Goal: Transaction & Acquisition: Purchase product/service

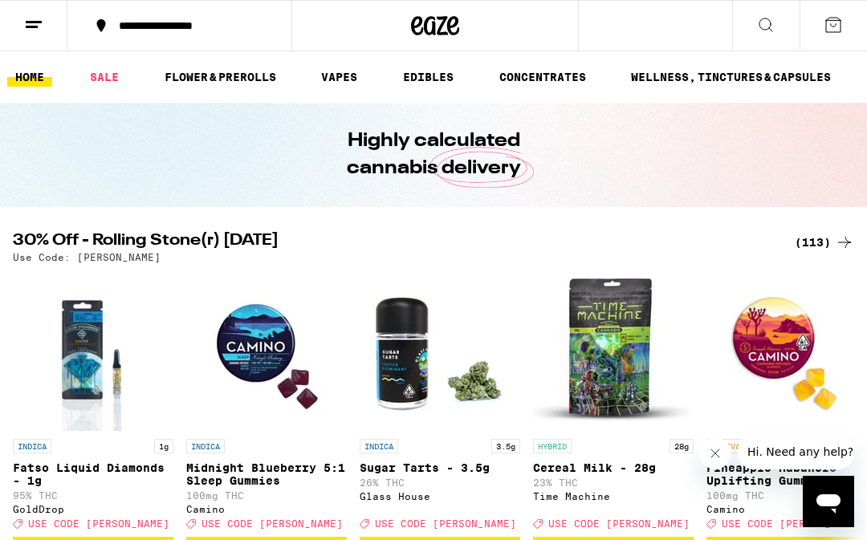
click at [31, 39] on button at bounding box center [33, 26] width 67 height 51
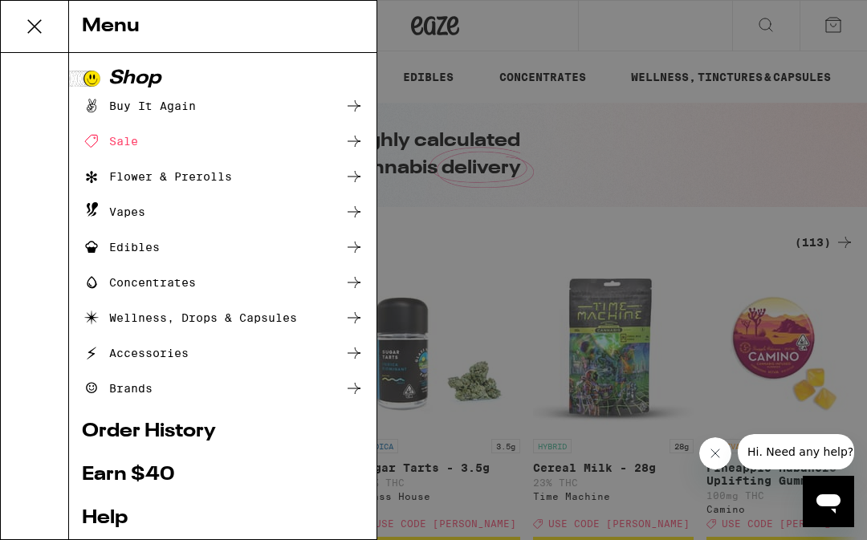
click at [480, 249] on div "Menu Shop Buy It Again Sale Flower & Prerolls Vapes Edibles Concentrates Wellne…" at bounding box center [433, 270] width 867 height 540
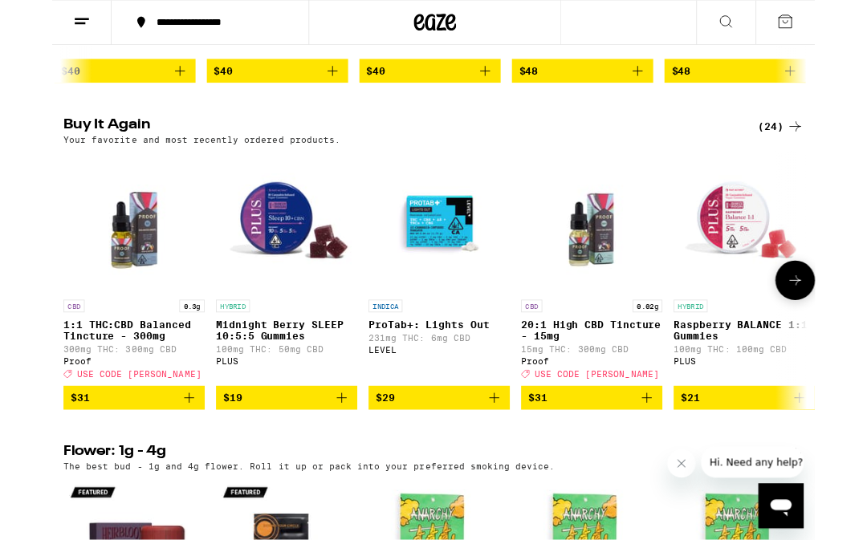
scroll to position [1214, 0]
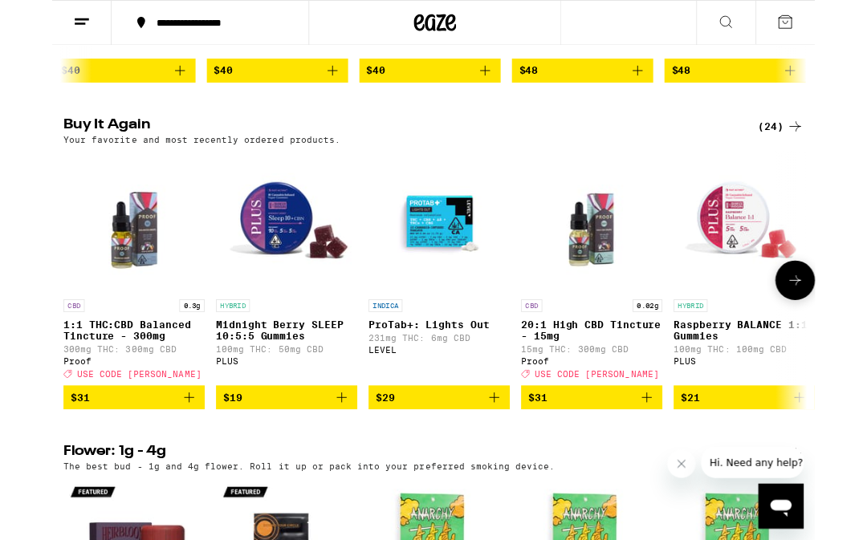
click at [431, 376] on p "ProTab+: Lights Out" at bounding box center [440, 369] width 161 height 13
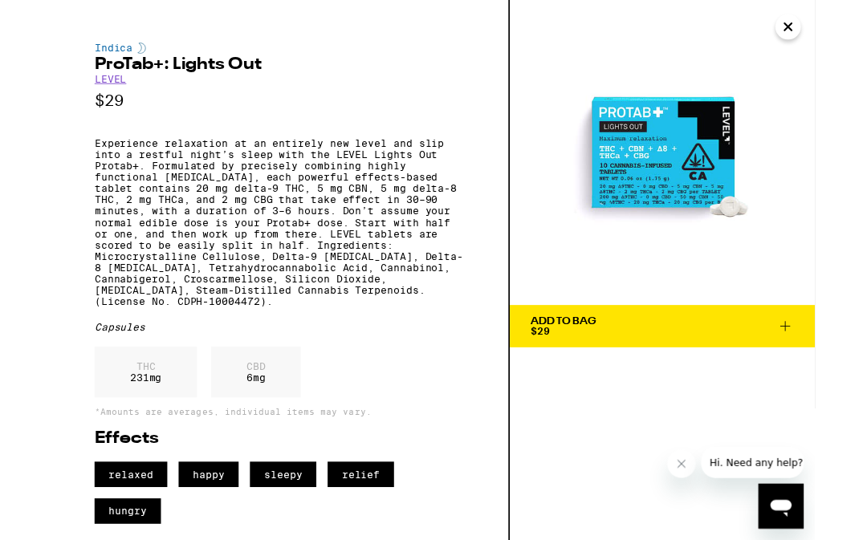
click at [835, 370] on icon at bounding box center [833, 370] width 19 height 19
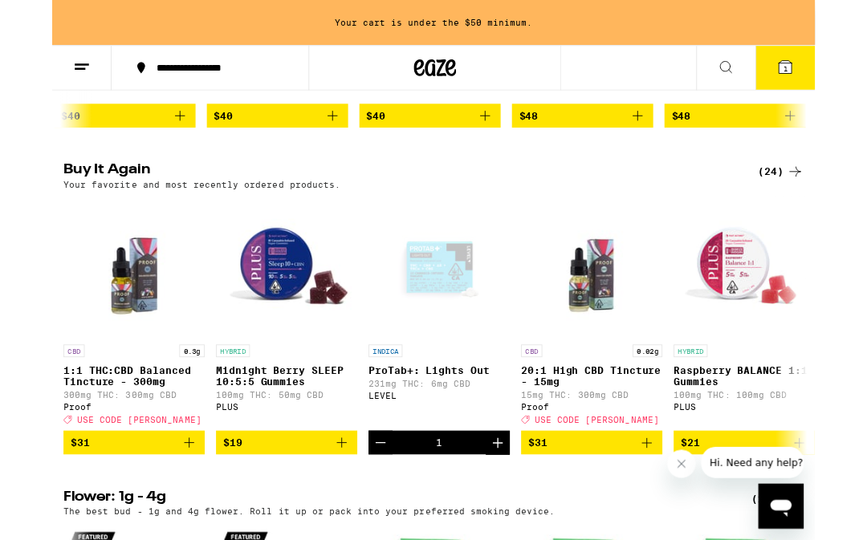
click at [504, 513] on icon "Increment" at bounding box center [506, 503] width 19 height 19
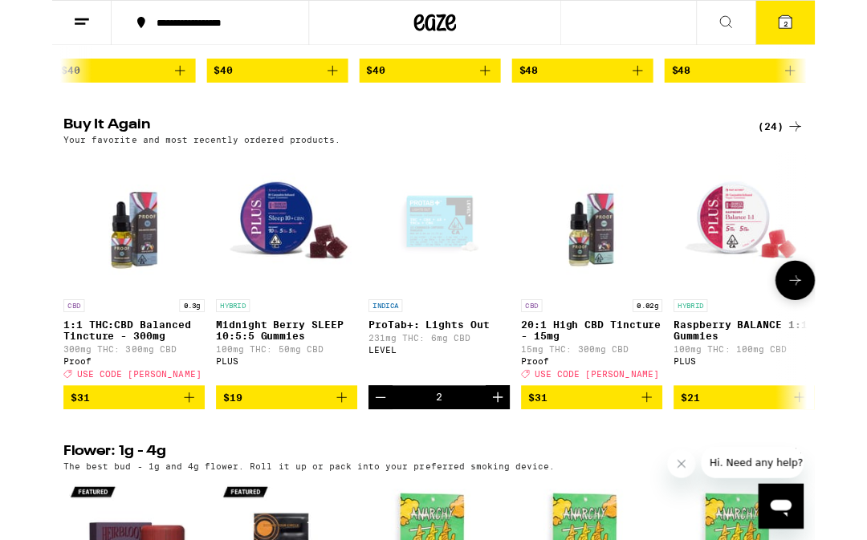
click at [83, 355] on div "CBD 0.3g" at bounding box center [93, 347] width 161 height 14
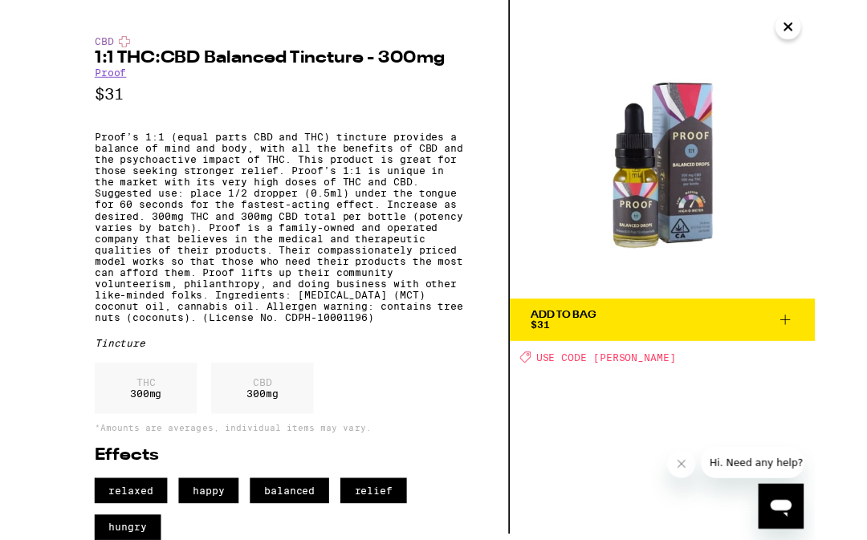
scroll to position [66, 0]
click at [600, 352] on div "Add To Bag $31" at bounding box center [581, 363] width 74 height 22
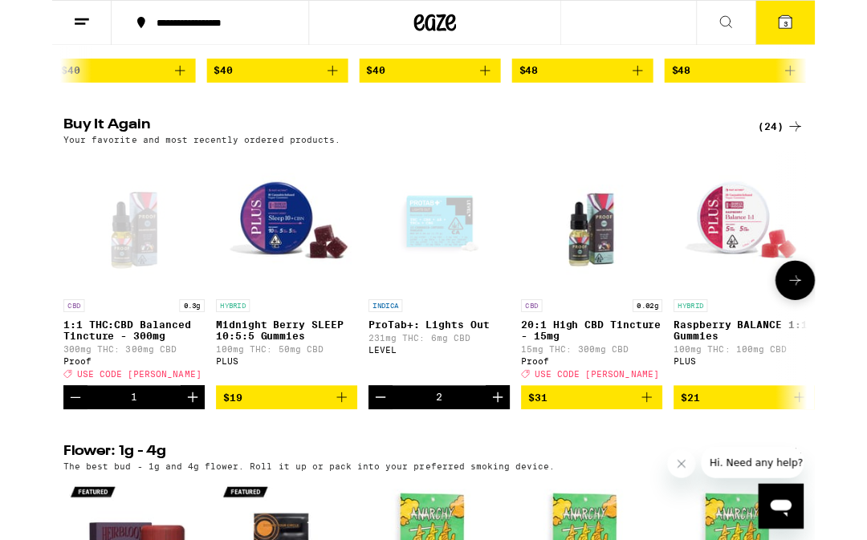
click at [607, 332] on img "Open page for 20:1 High CBD Tincture - 15mg from Proof" at bounding box center [613, 252] width 161 height 161
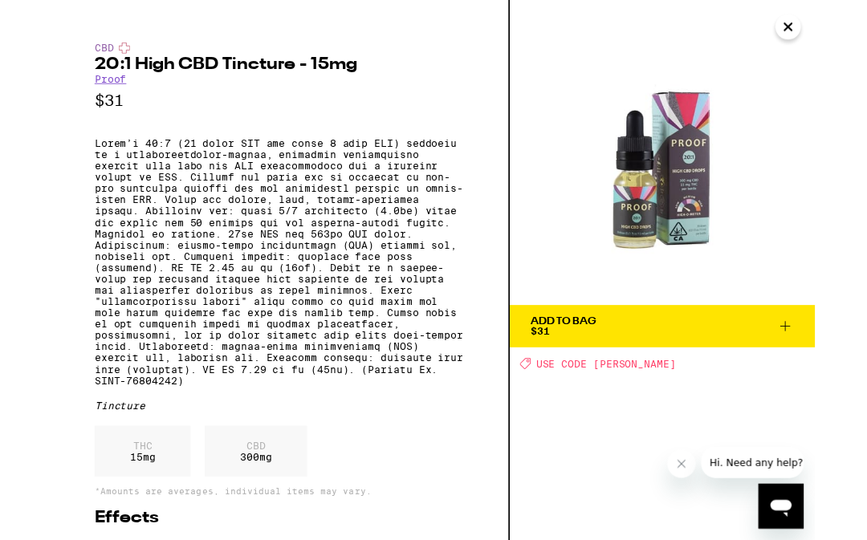
click at [592, 376] on div "Add To Bag $31" at bounding box center [581, 371] width 74 height 22
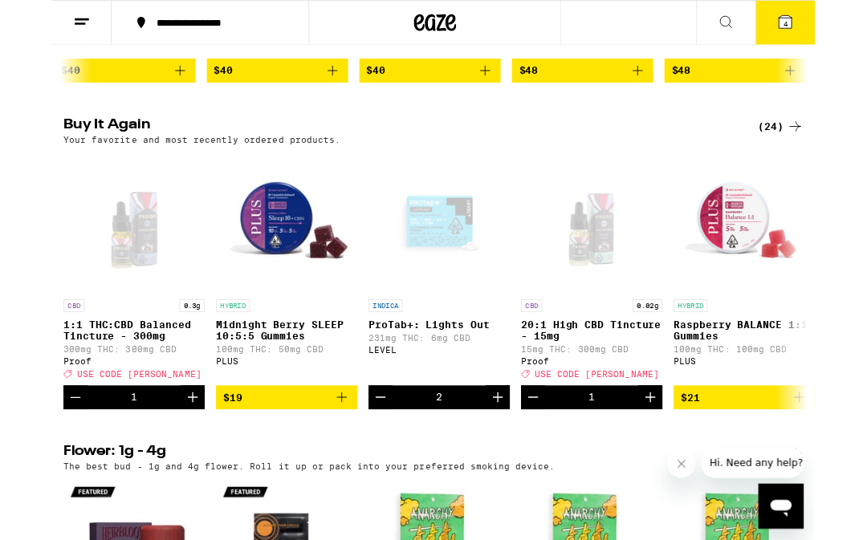
click at [828, 30] on icon at bounding box center [833, 25] width 14 height 14
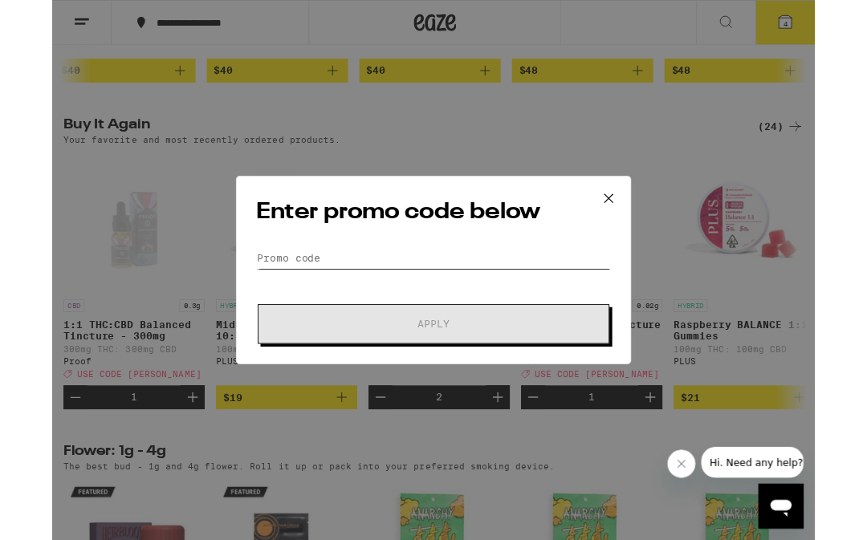
click at [274, 298] on input "Promo Code" at bounding box center [433, 294] width 403 height 24
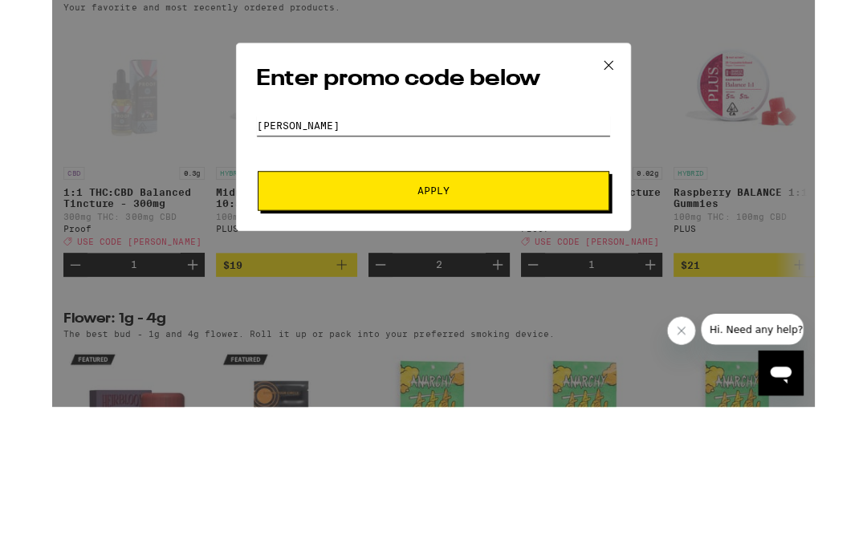
type input "[PERSON_NAME]"
click at [494, 363] on span "Apply" at bounding box center [433, 368] width 289 height 11
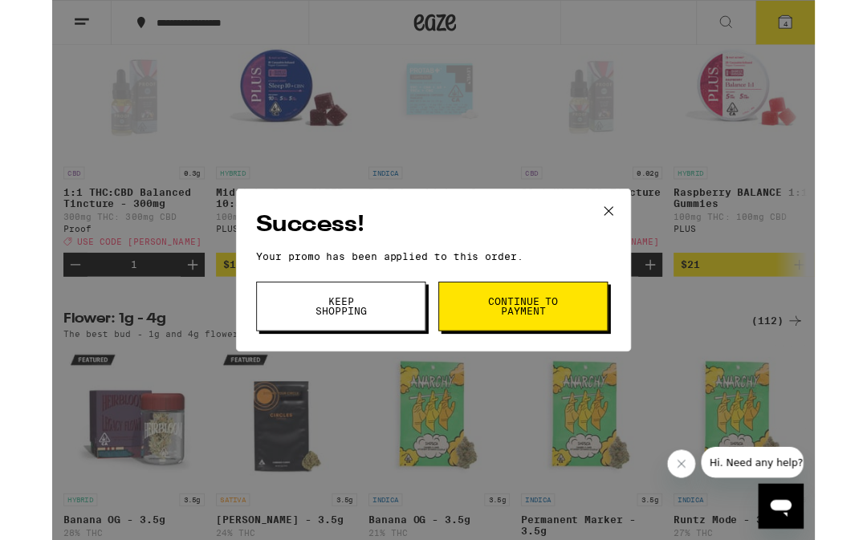
scroll to position [0, 0]
click at [583, 357] on button "Continue to payment" at bounding box center [535, 348] width 193 height 56
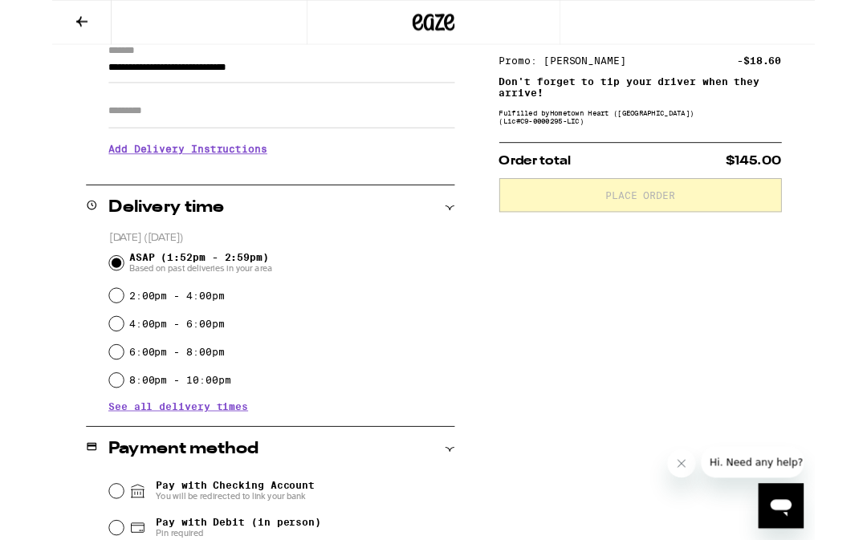
scroll to position [238, 0]
click at [75, 181] on h3 "Add Delivery Instructions" at bounding box center [260, 170] width 393 height 37
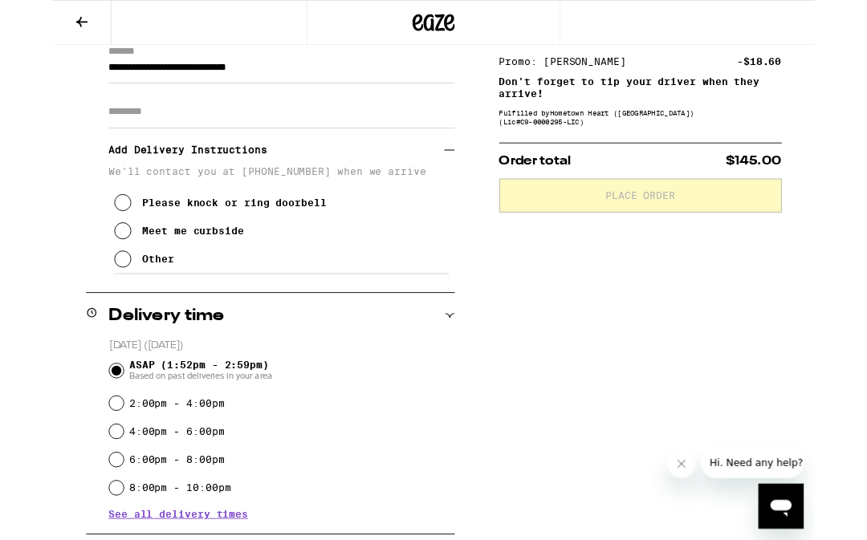
click at [90, 308] on button "Other" at bounding box center [105, 295] width 68 height 32
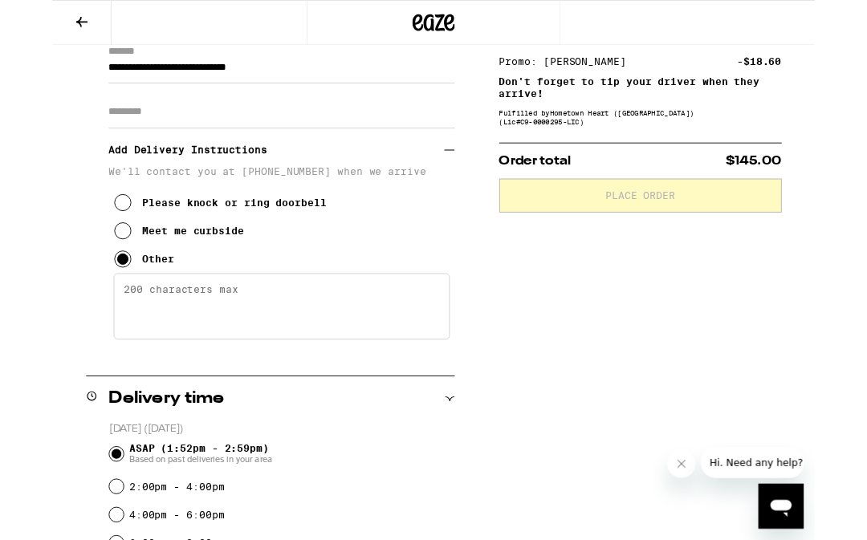
click at [101, 346] on textarea "Enter any other delivery instructions you want driver to know" at bounding box center [261, 348] width 382 height 75
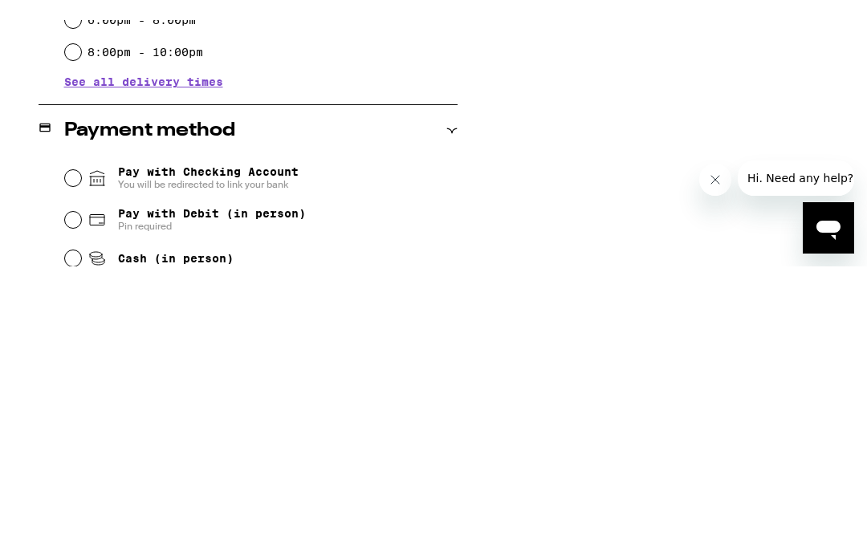
scroll to position [603, 0]
type textarea "Please call upon arrival"
click at [80, 483] on input "Cash (in person)" at bounding box center [73, 491] width 16 height 16
radio input "true"
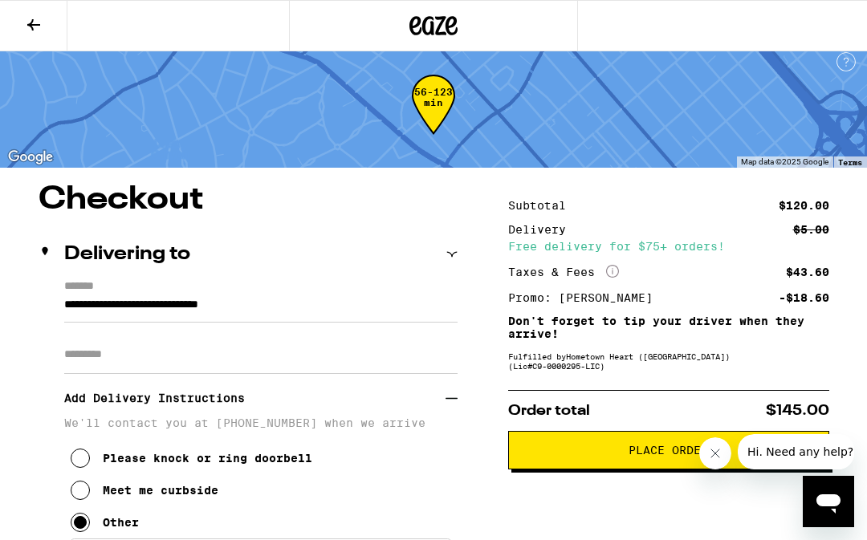
scroll to position [0, 0]
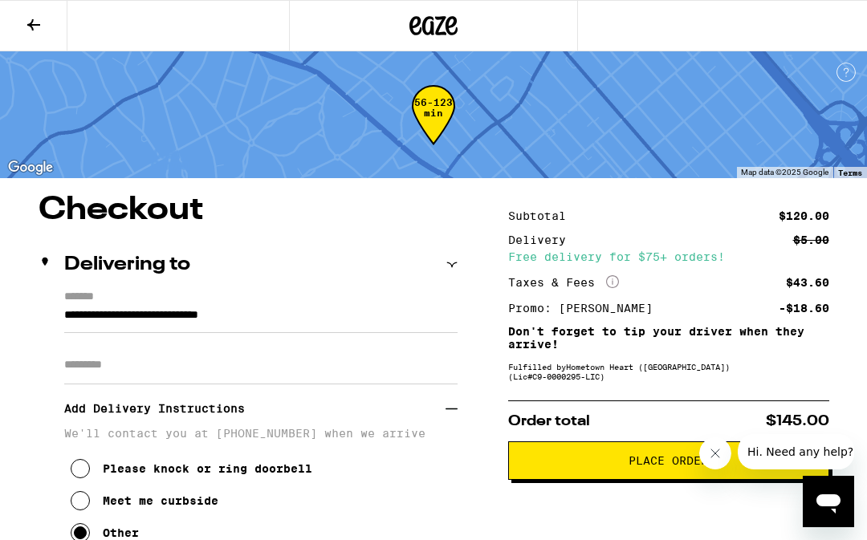
click at [580, 466] on span "Place Order" at bounding box center [669, 460] width 294 height 11
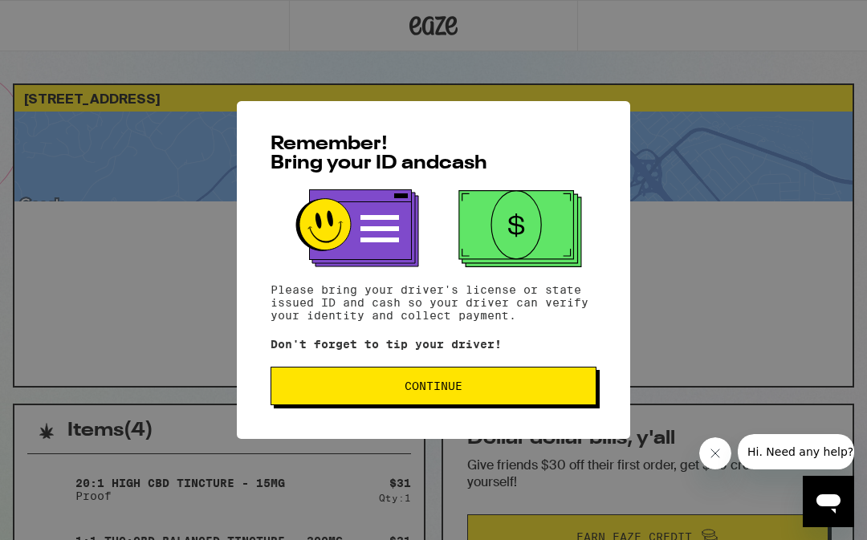
click at [511, 392] on span "Continue" at bounding box center [433, 385] width 299 height 11
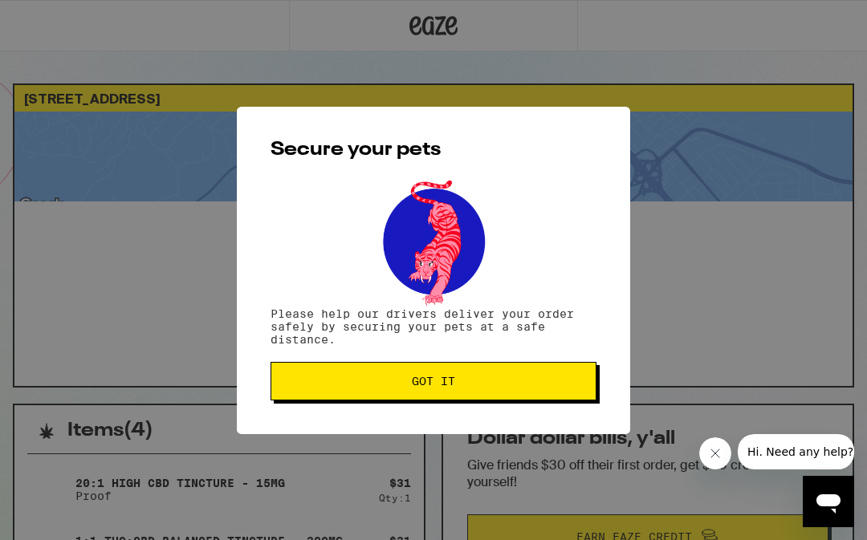
click at [534, 386] on span "Got it" at bounding box center [433, 381] width 299 height 11
